Goal: Transaction & Acquisition: Purchase product/service

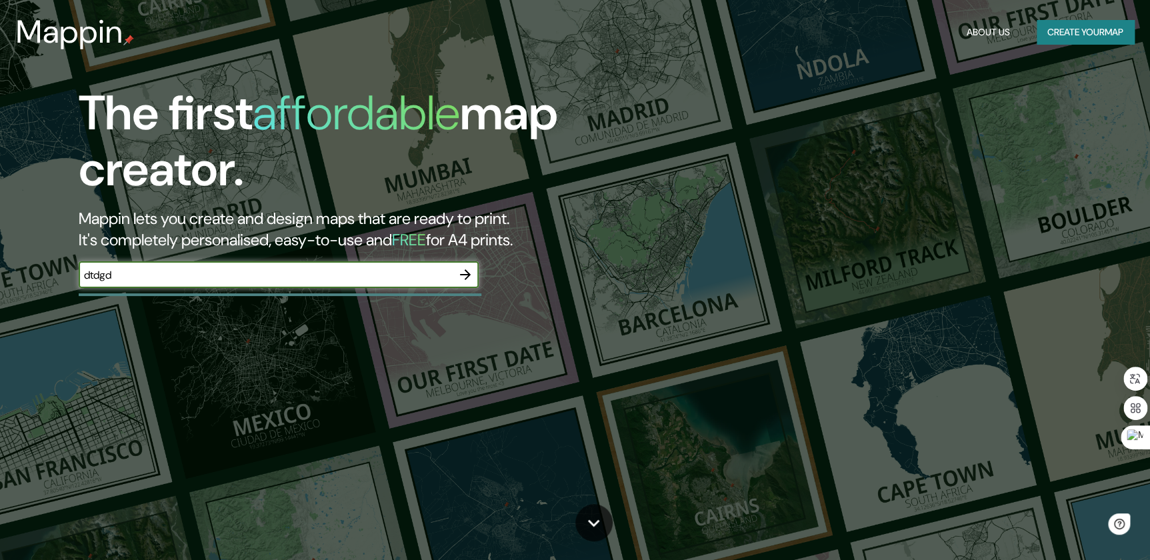
type input "dtdgd"
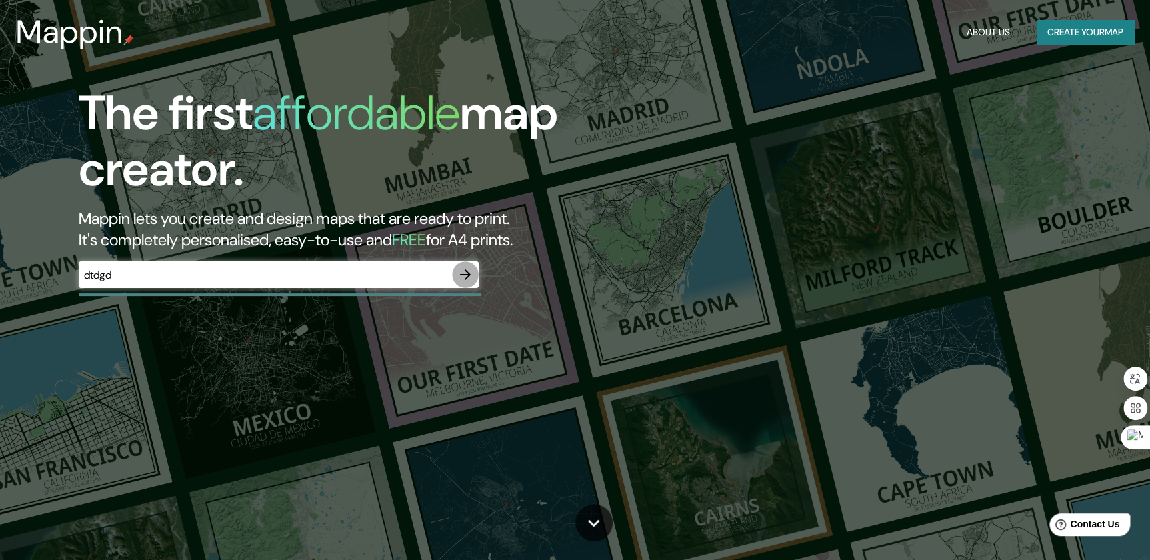
click at [463, 267] on icon "button" at bounding box center [465, 275] width 16 height 16
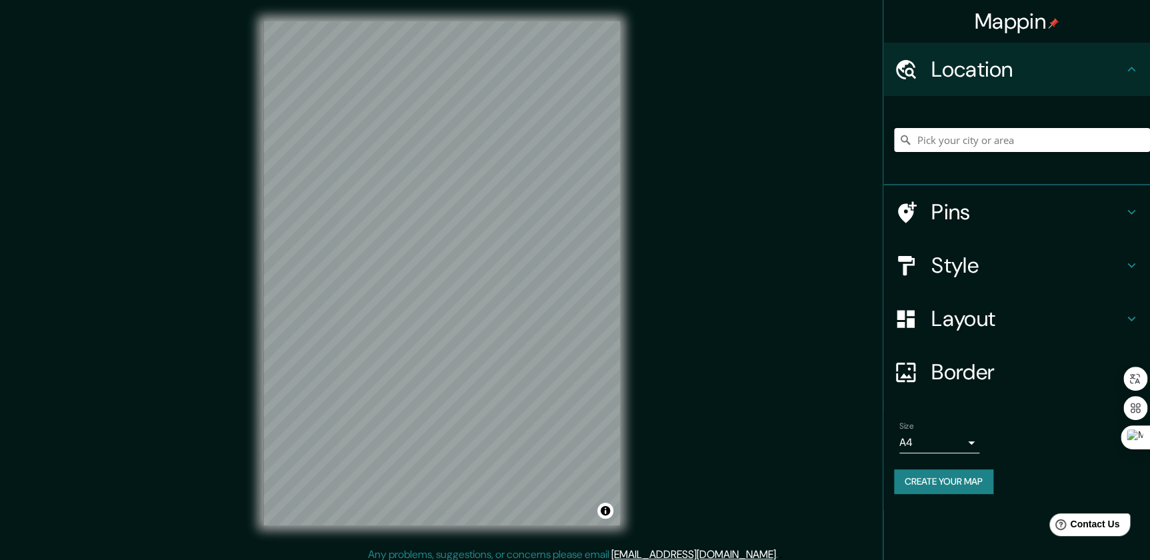
click at [933, 139] on input "Pick your city or area" at bounding box center [1022, 140] width 256 height 24
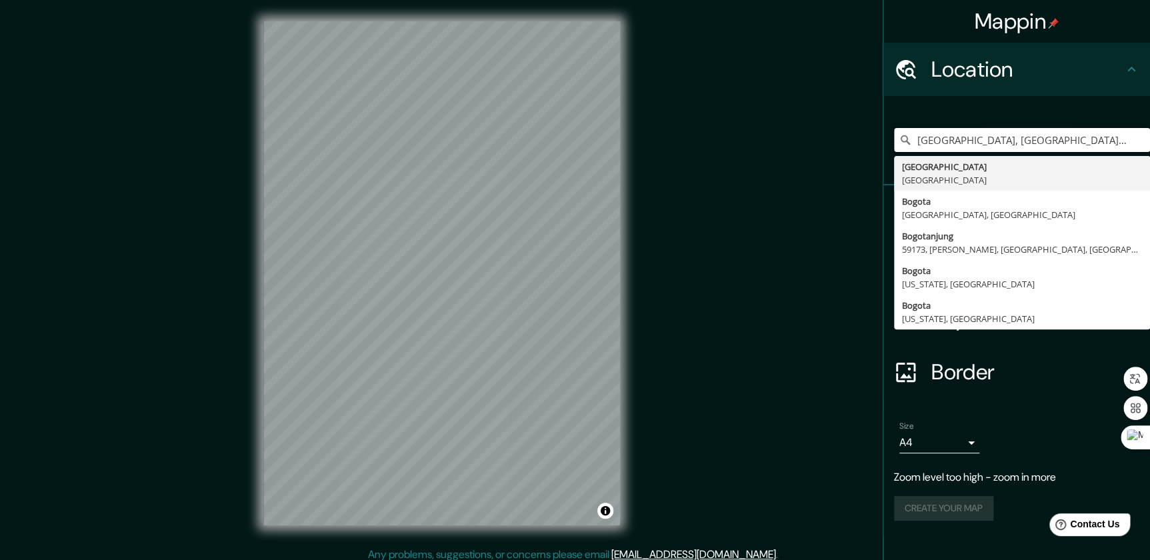
type input "[GEOGRAPHIC_DATA], [GEOGRAPHIC_DATA], [GEOGRAPHIC_DATA]"
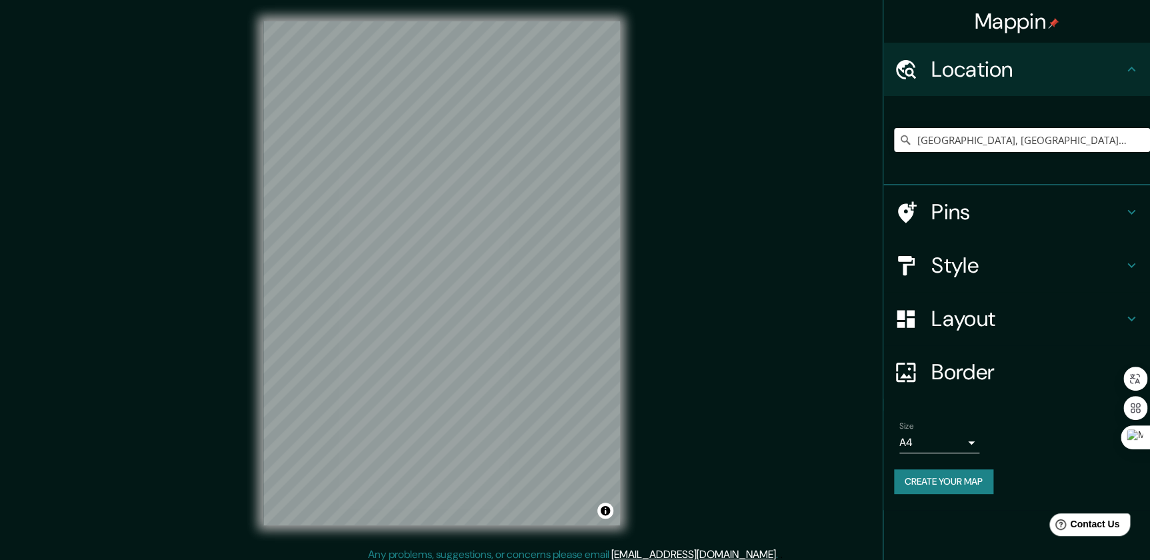
click at [1131, 267] on icon at bounding box center [1131, 265] width 8 height 5
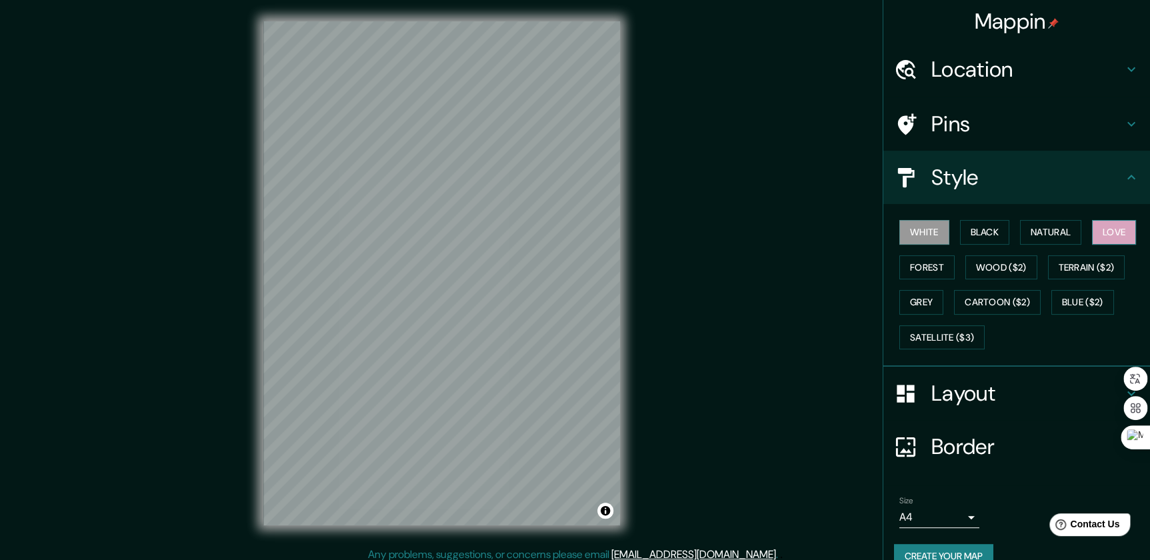
click at [1101, 227] on button "Love" at bounding box center [1114, 232] width 44 height 25
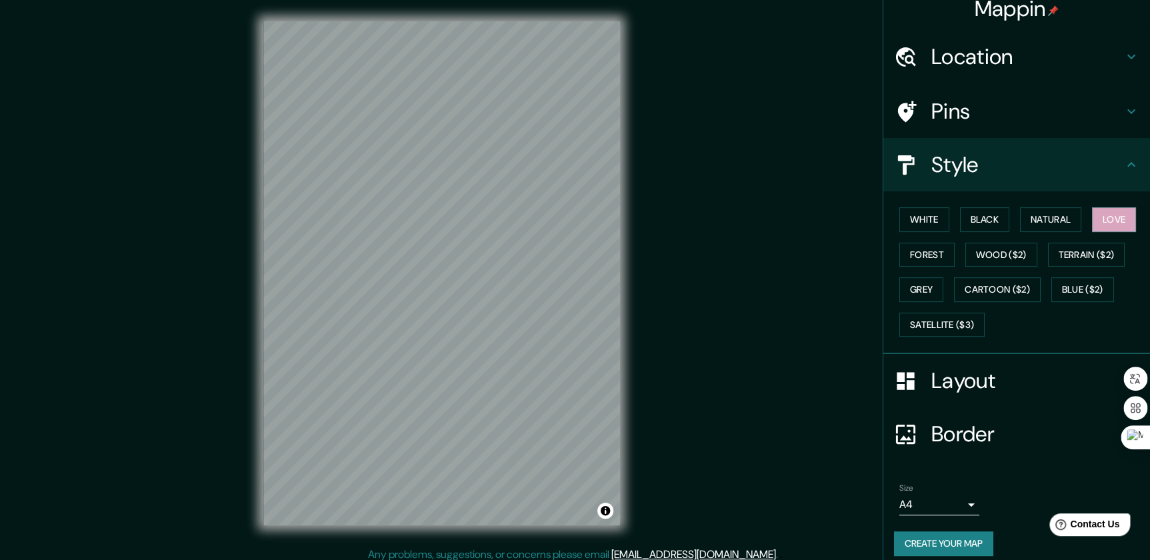
scroll to position [23, 0]
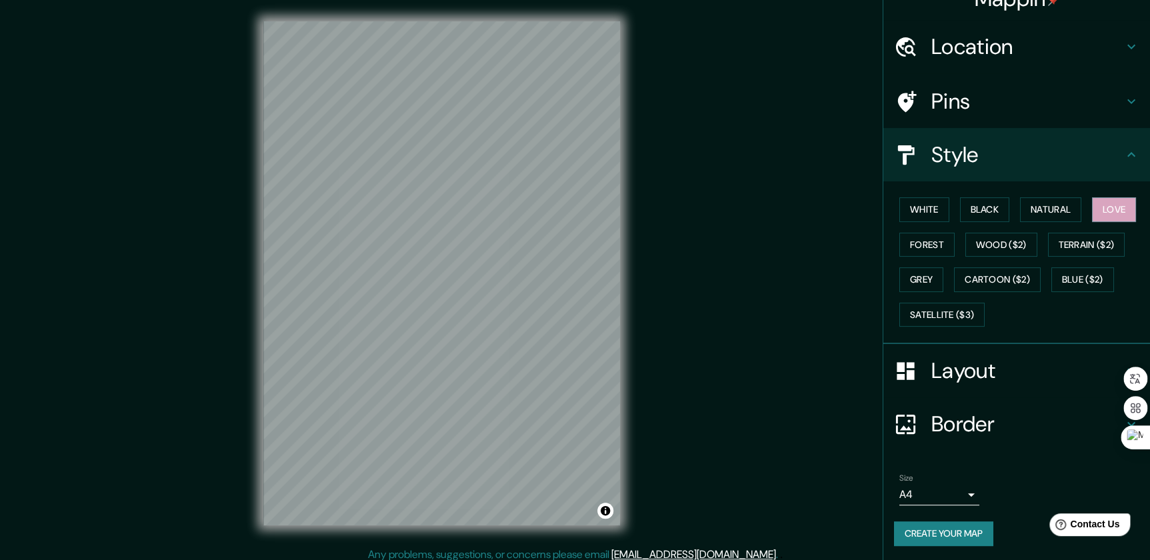
click at [947, 373] on h4 "Layout" at bounding box center [1027, 370] width 192 height 27
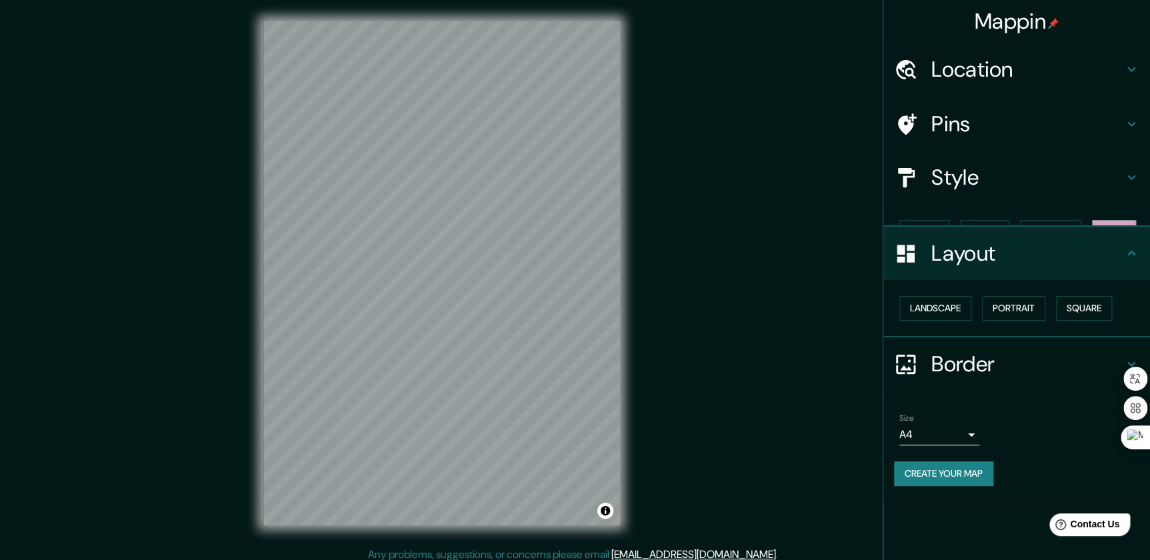
scroll to position [0, 0]
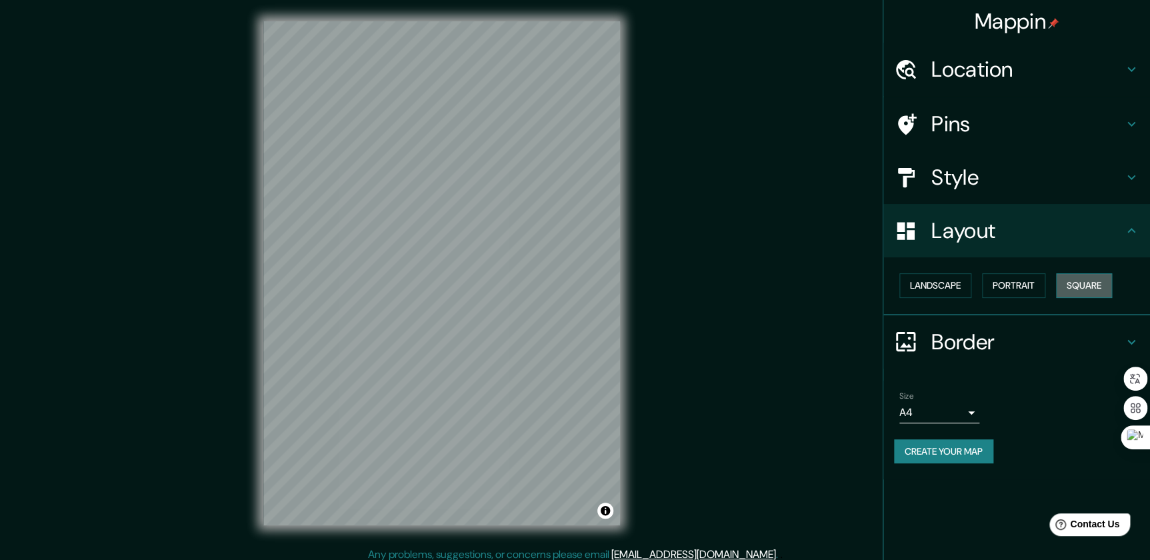
drag, startPoint x: 1086, startPoint y: 286, endPoint x: 989, endPoint y: 323, distance: 103.6
click at [1087, 286] on button "Square" at bounding box center [1084, 285] width 56 height 25
